Goal: Task Accomplishment & Management: Manage account settings

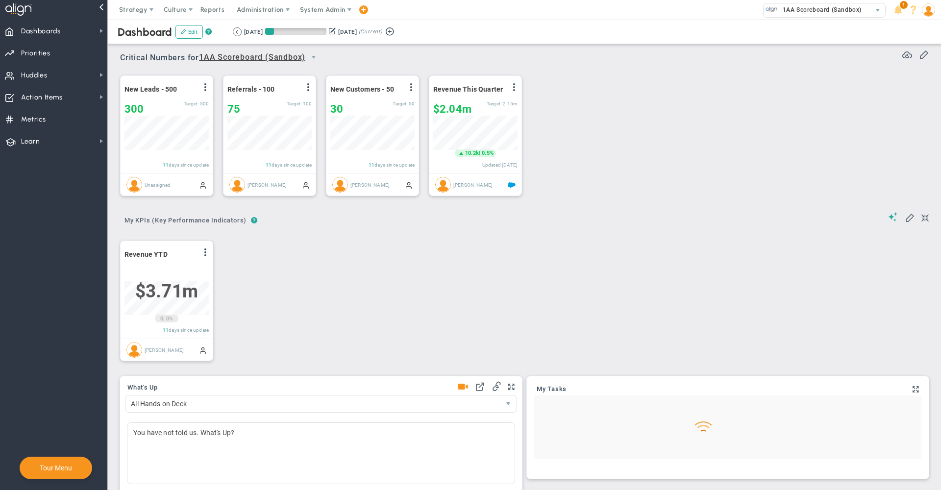
click at [328, 8] on span "System Admin" at bounding box center [323, 9] width 46 height 7
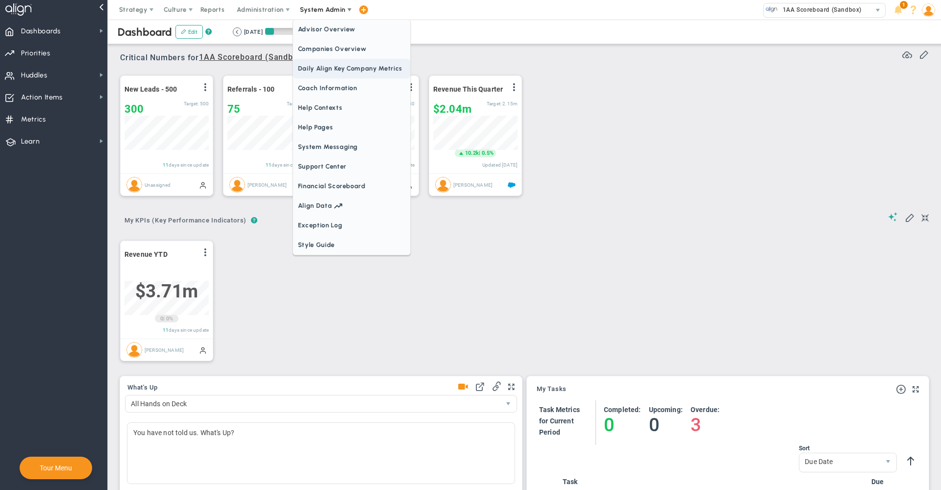
click at [327, 59] on span "Daily Align Key Company Metrics" at bounding box center [351, 69] width 117 height 20
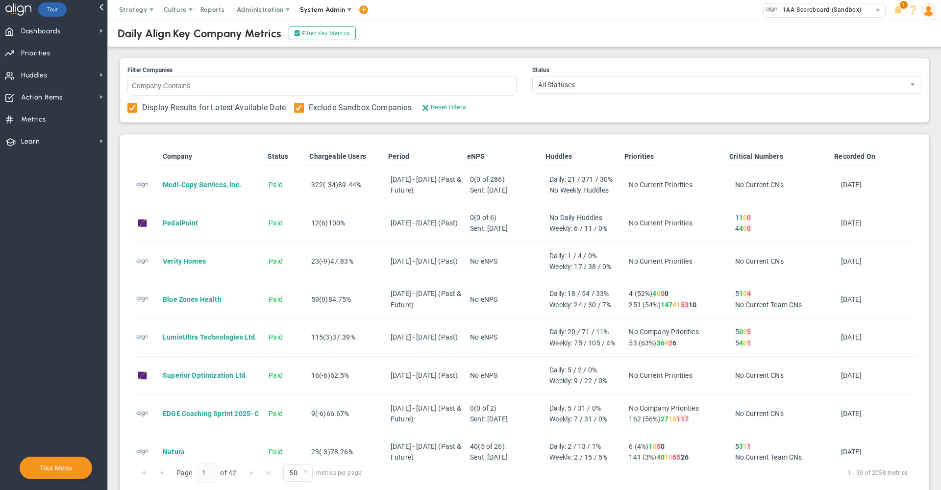
click at [328, 7] on span "System Admin" at bounding box center [323, 9] width 46 height 7
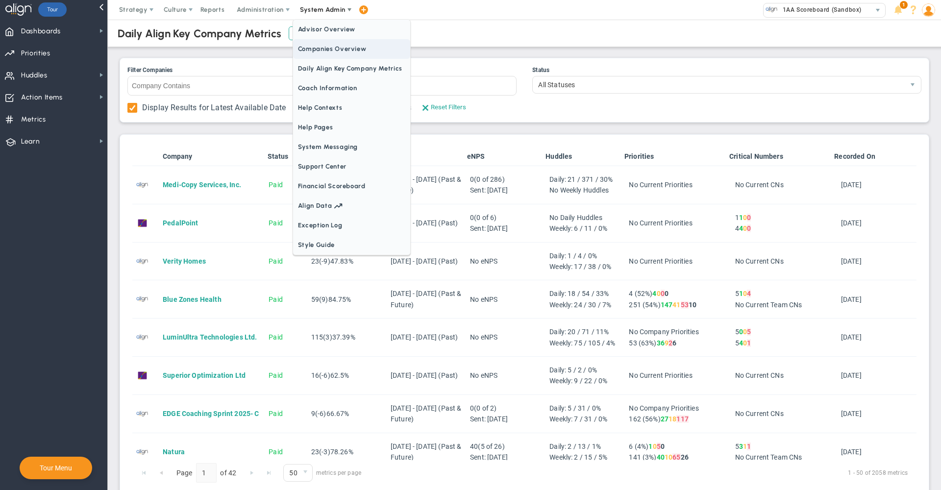
click at [328, 46] on span "Companies Overview" at bounding box center [351, 49] width 117 height 20
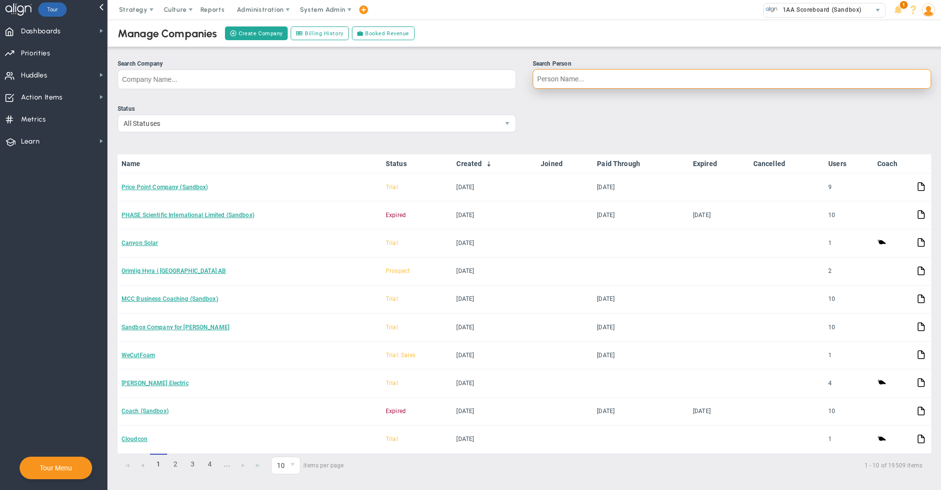
click at [579, 85] on input "Search Person" at bounding box center [732, 79] width 399 height 20
type input "krishna"
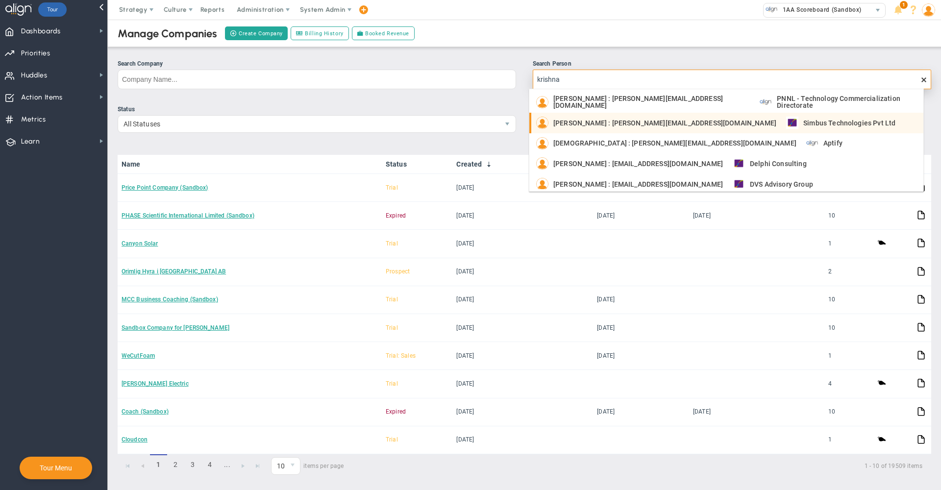
click at [592, 122] on span "[PERSON_NAME] : [PERSON_NAME][EMAIL_ADDRESS][DOMAIN_NAME]" at bounding box center [664, 123] width 223 height 7
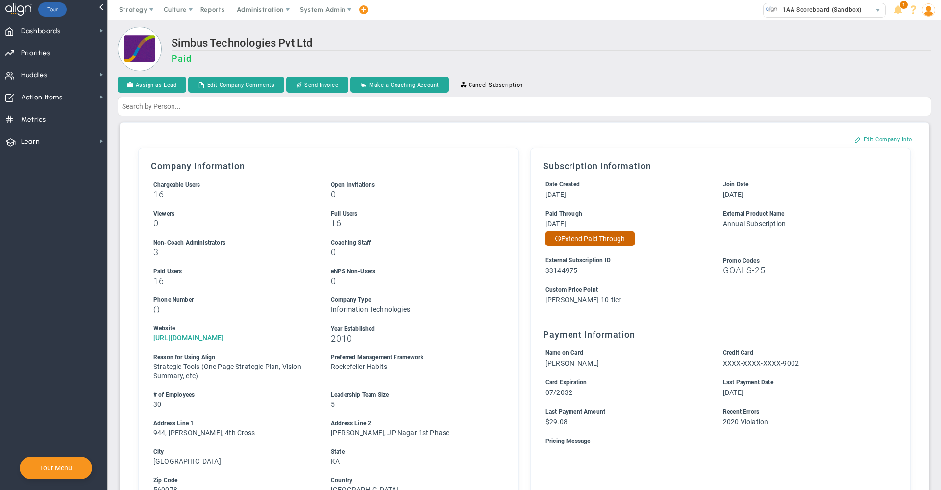
click at [610, 242] on button "Extend Paid Through" at bounding box center [590, 238] width 89 height 15
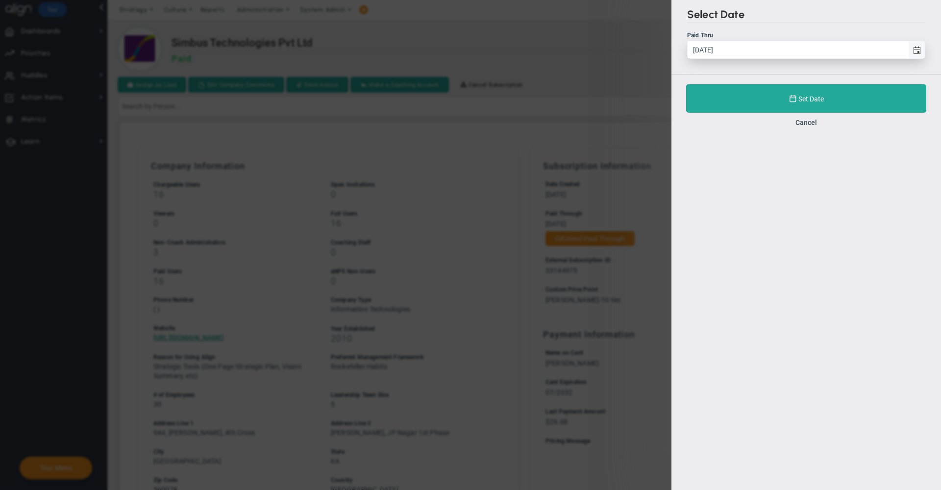
click at [919, 50] on span "select" at bounding box center [917, 51] width 8 height 8
click at [908, 50] on input "[DATE]" at bounding box center [798, 49] width 221 height 17
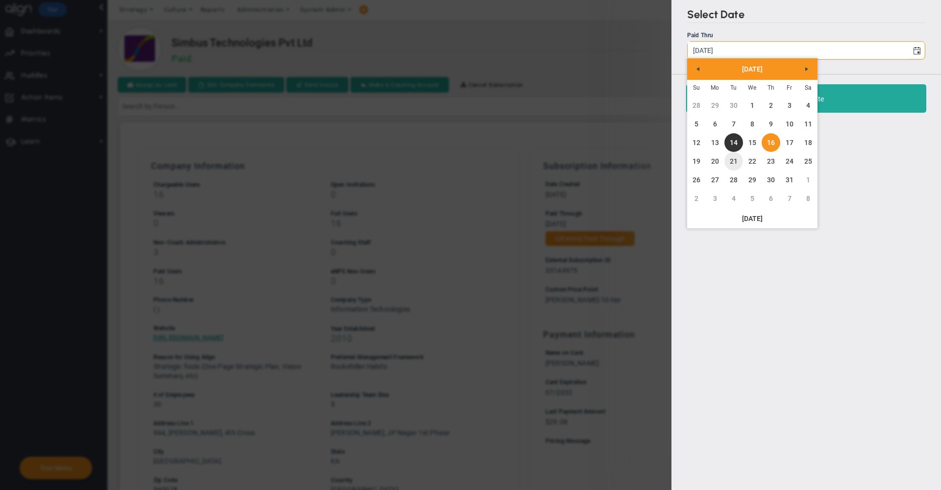
click at [733, 165] on link "21" at bounding box center [734, 161] width 19 height 19
type input "[DATE]"
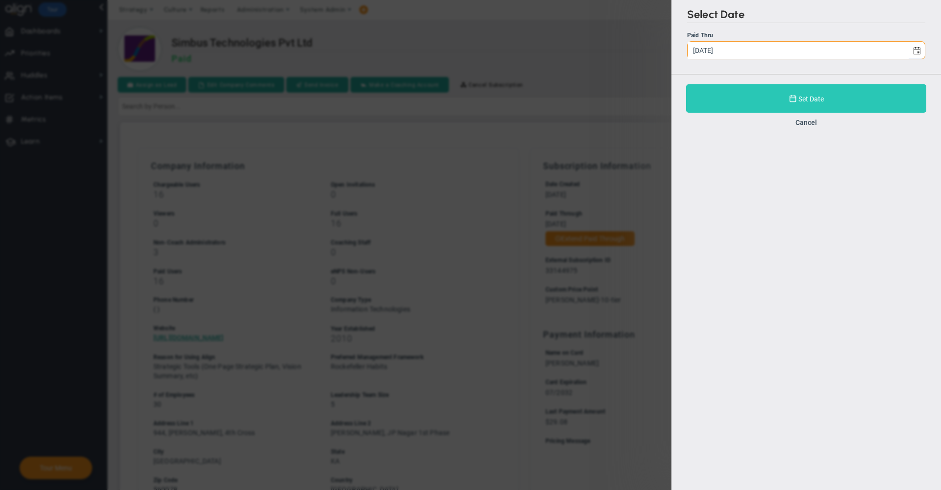
click at [727, 102] on button "Set Date" at bounding box center [806, 98] width 240 height 28
